Goal: Information Seeking & Learning: Check status

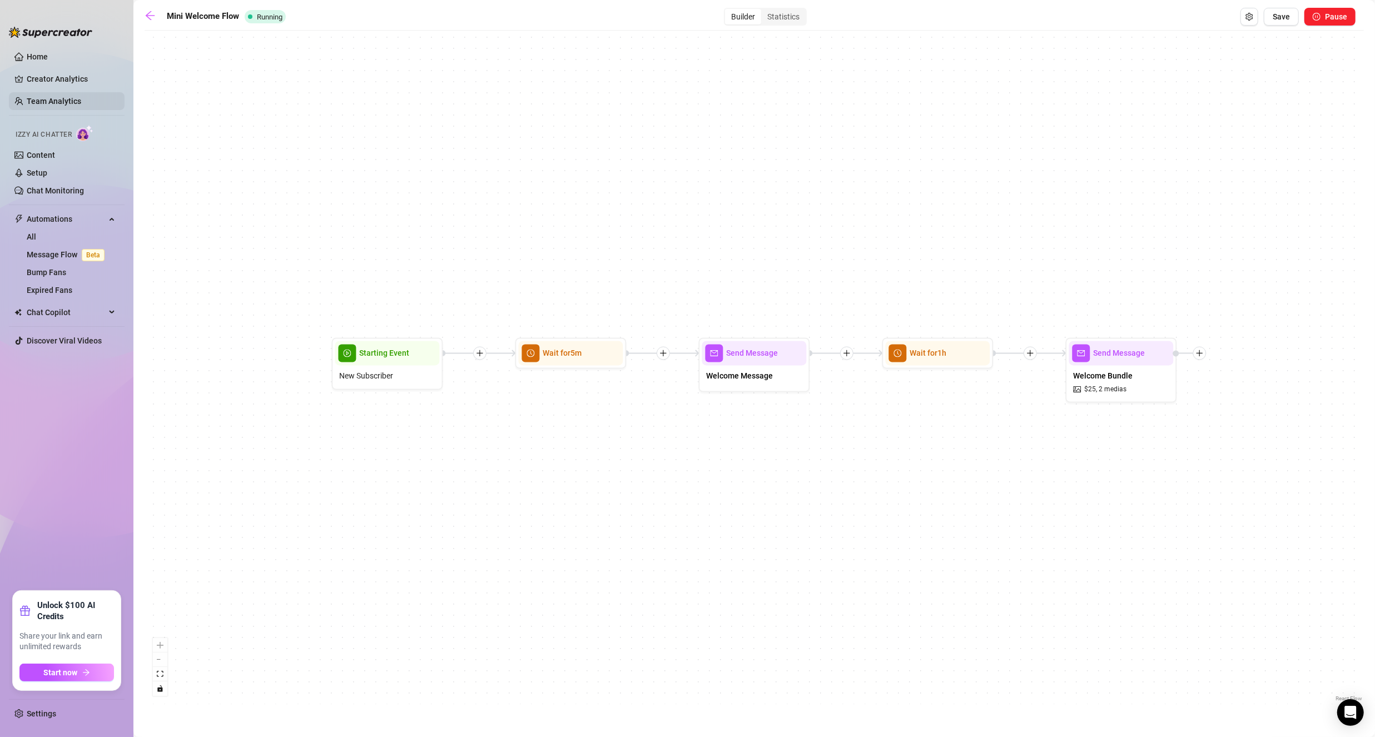
click at [56, 102] on link "Team Analytics" at bounding box center [54, 101] width 54 height 9
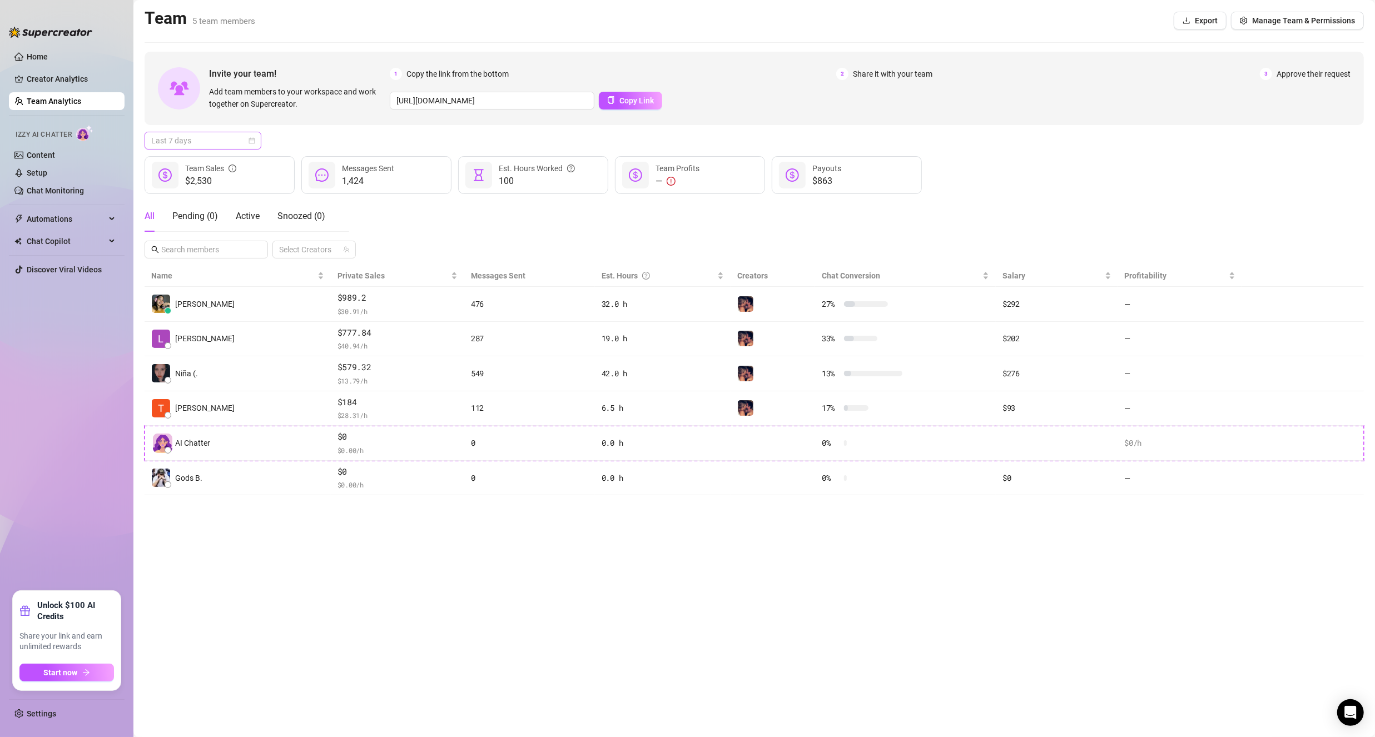
click at [232, 145] on span "Last 7 days" at bounding box center [202, 140] width 103 height 17
click at [198, 196] on div "Last 30 days" at bounding box center [202, 198] width 99 height 12
click at [232, 140] on span "Last 30 days" at bounding box center [202, 140] width 103 height 17
click at [190, 212] on div "Last 90 days" at bounding box center [202, 216] width 99 height 12
click at [453, 599] on main "Team 5 team members Export Manage Team & Permissions Invite your team! Add team…" at bounding box center [753, 368] width 1241 height 737
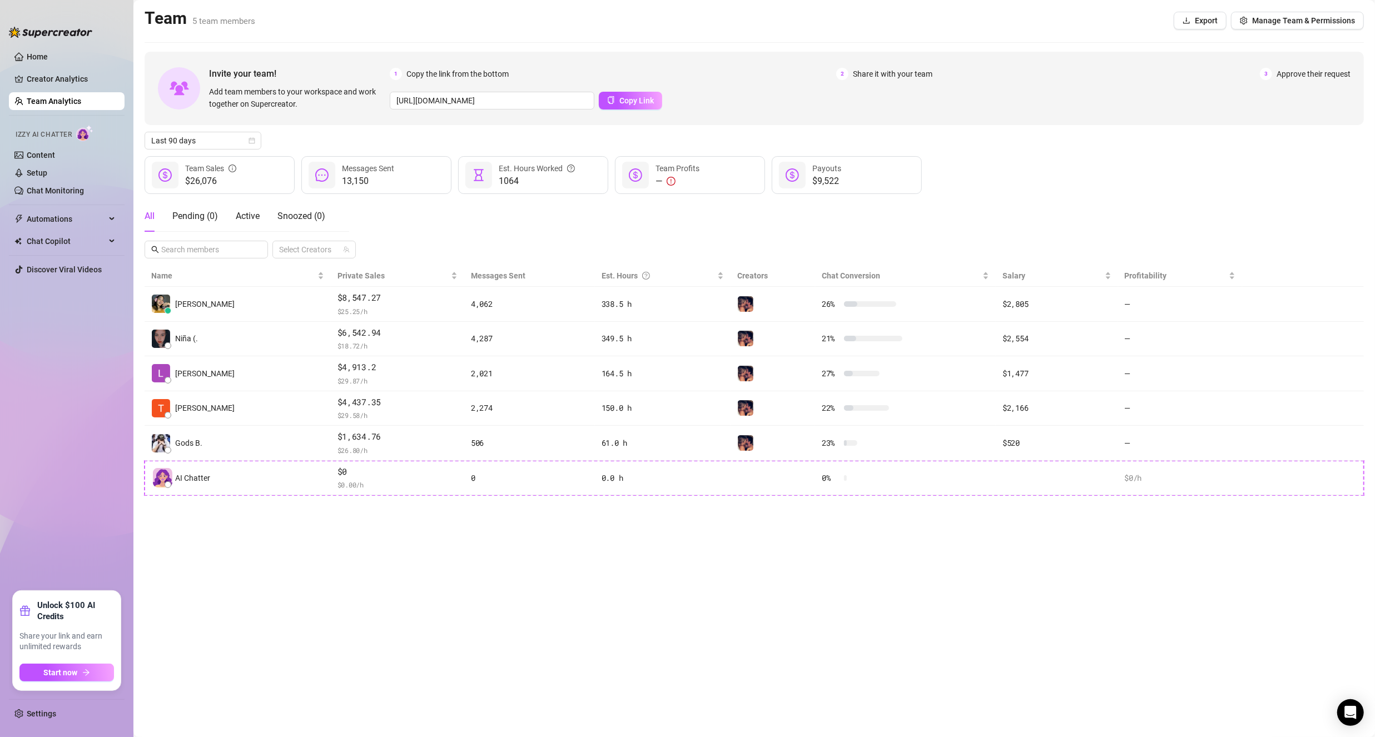
click at [669, 628] on main "Team 5 team members Export Manage Team & Permissions Invite your team! Add team…" at bounding box center [753, 368] width 1241 height 737
